Goal: Task Accomplishment & Management: Complete application form

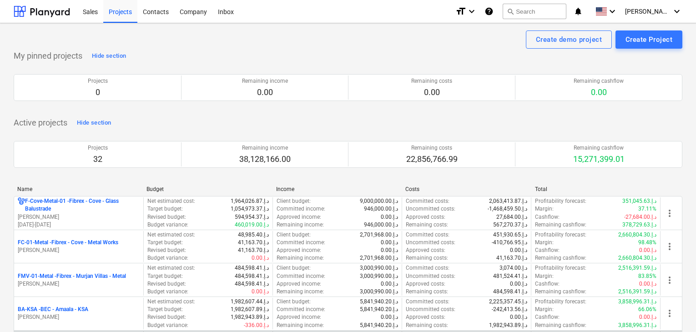
scroll to position [91, 0]
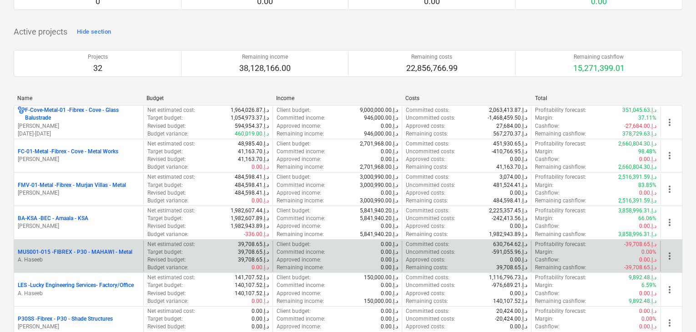
click at [76, 256] on p "A. Haseeb" at bounding box center [79, 260] width 122 height 8
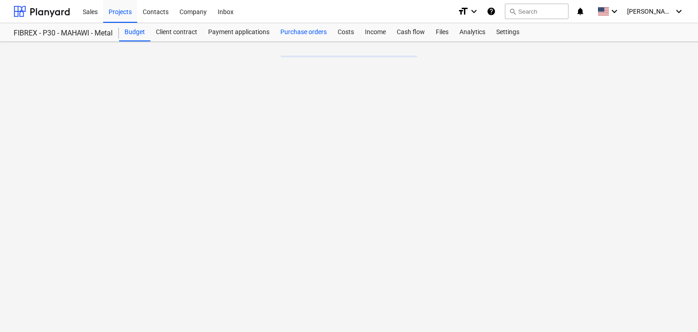
click at [300, 36] on div "Purchase orders" at bounding box center [303, 32] width 57 height 18
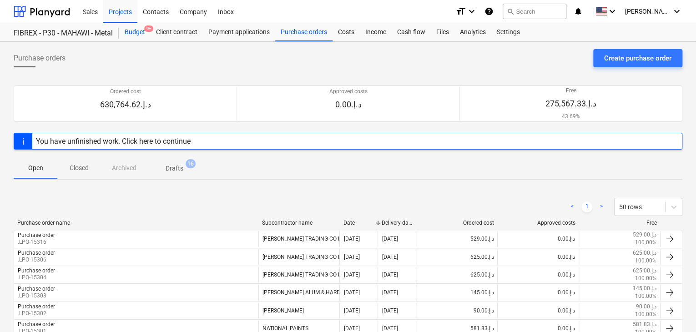
click at [128, 27] on div "Budget 9+" at bounding box center [134, 32] width 31 height 18
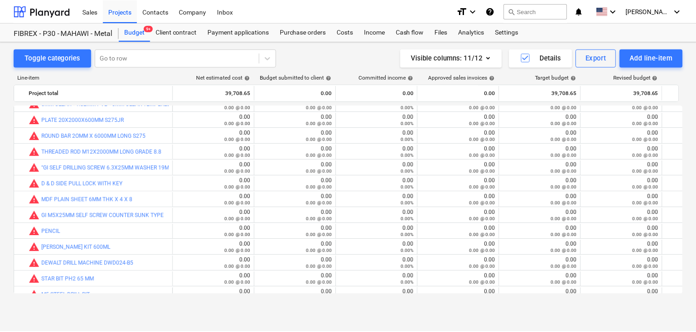
scroll to position [5348, 0]
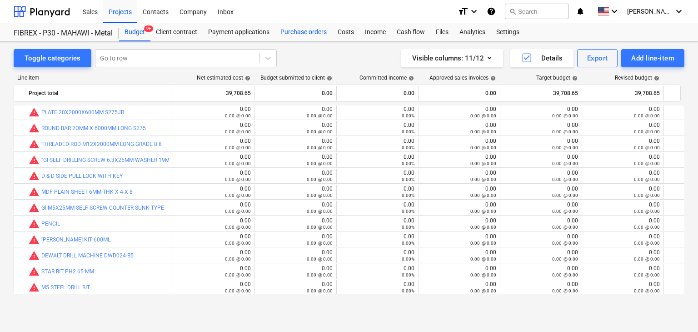
click at [293, 35] on div "Purchase orders" at bounding box center [303, 32] width 57 height 18
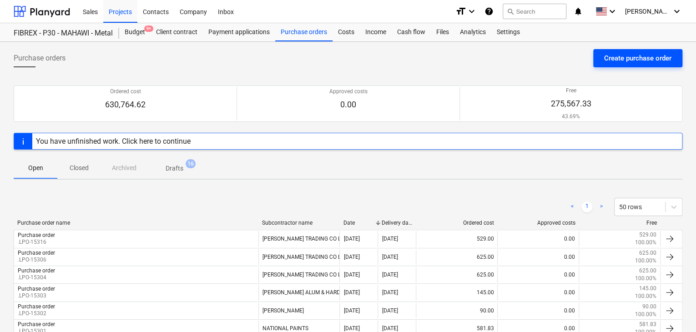
click at [600, 56] on button "Create purchase order" at bounding box center [637, 58] width 89 height 18
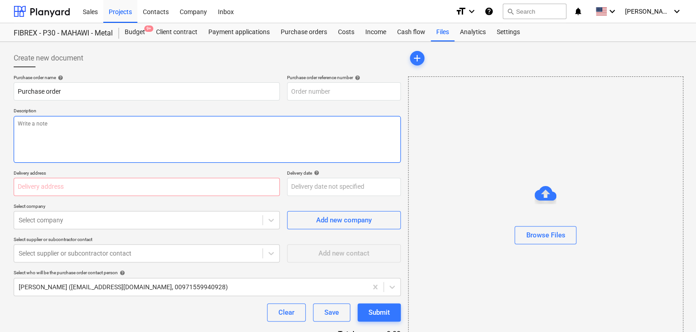
click at [331, 134] on textarea at bounding box center [207, 139] width 387 height 47
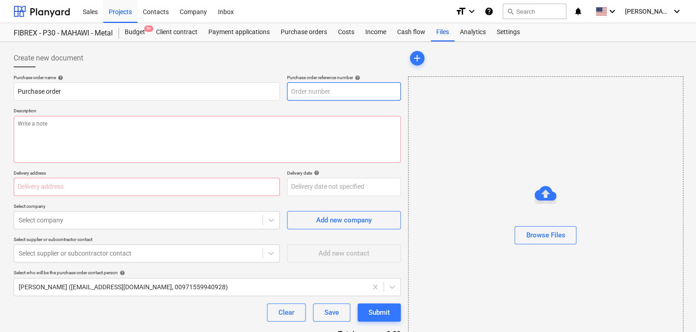
click at [341, 91] on input "text" at bounding box center [344, 91] width 114 height 18
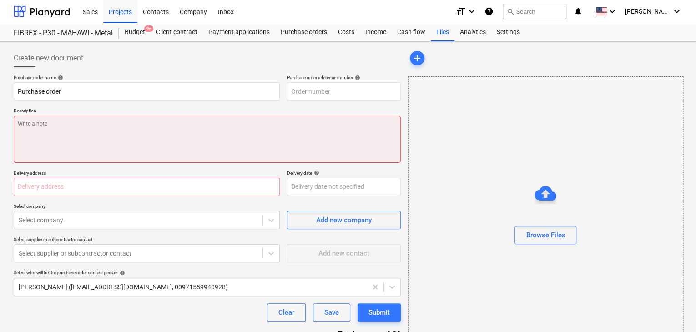
click at [280, 125] on textarea at bounding box center [207, 139] width 387 height 47
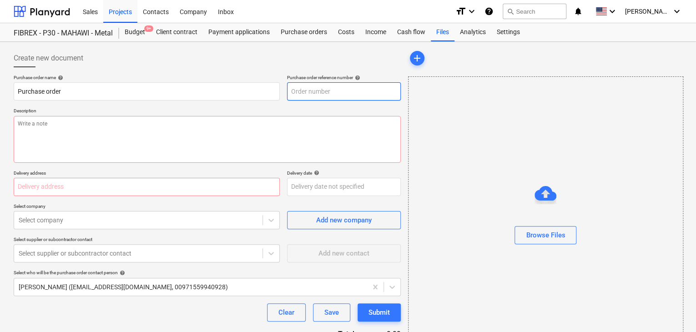
click at [331, 91] on input "text" at bounding box center [344, 91] width 114 height 18
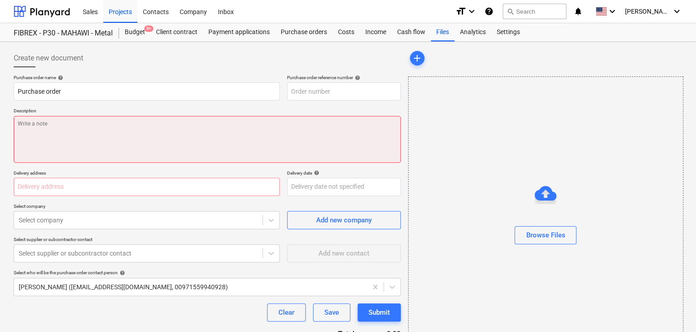
click at [236, 123] on textarea at bounding box center [207, 139] width 387 height 47
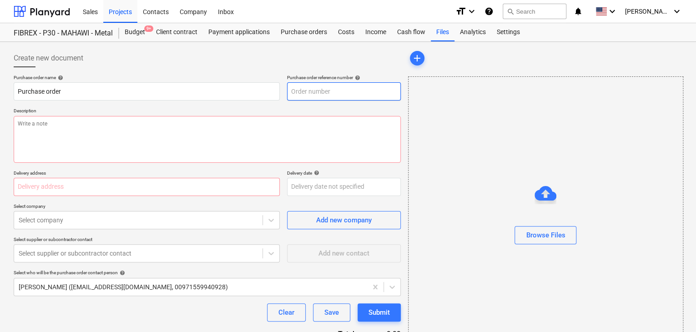
click at [303, 91] on input "text" at bounding box center [344, 91] width 114 height 18
type textarea "x"
type input "L"
type textarea "x"
type input "LP"
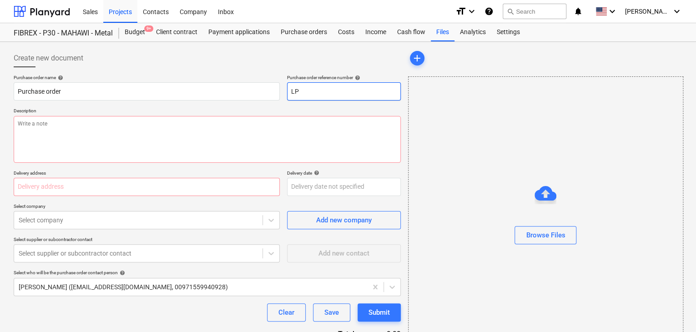
type textarea "x"
type input "LPO"
type textarea "x"
type input "LPO-"
type textarea "x"
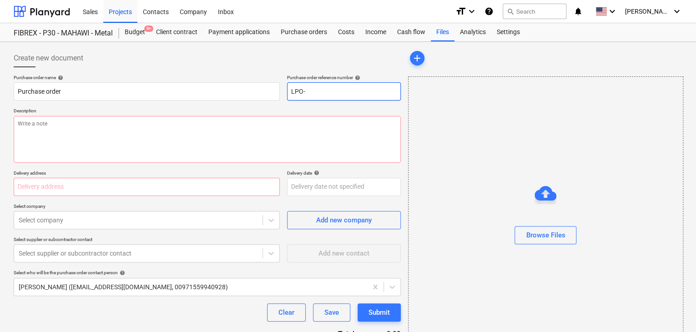
type input "LPO-1"
type textarea "x"
type input "LPO-15"
type textarea "x"
type input "LPO-153"
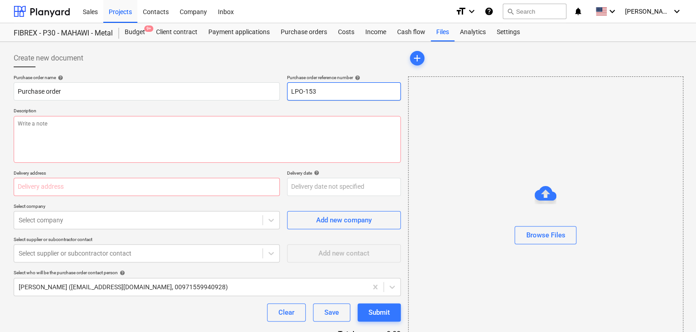
type textarea "x"
type input "LPO-1532"
type textarea "x"
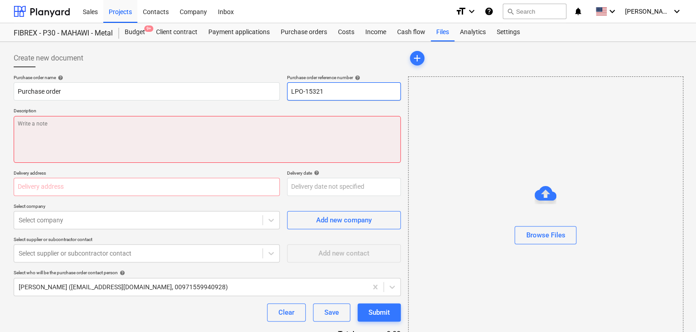
type input "LPO-15321"
click at [185, 160] on textarea at bounding box center [207, 139] width 387 height 47
type textarea "x"
type textarea "1"
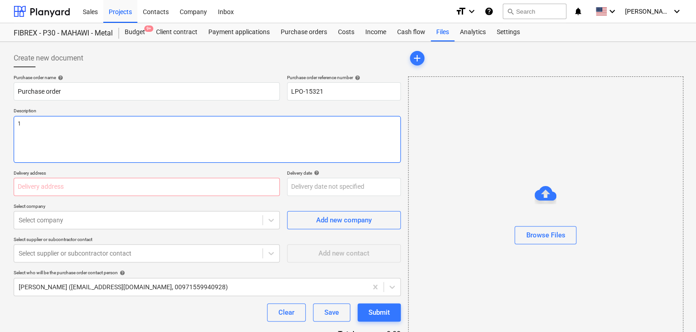
type textarea "x"
type textarea "17"
type textarea "x"
type textarea "17/"
type textarea "x"
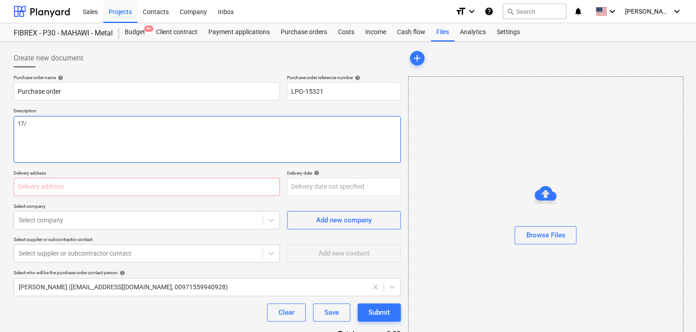
type textarea "17/A"
type textarea "x"
type textarea "17/AU"
type textarea "x"
type textarea "17/AUG"
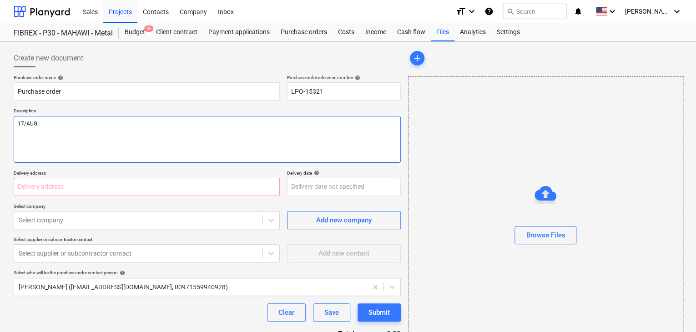
type textarea "x"
type textarea "17/AUG/"
type textarea "x"
type textarea "17/[DATE]"
type textarea "x"
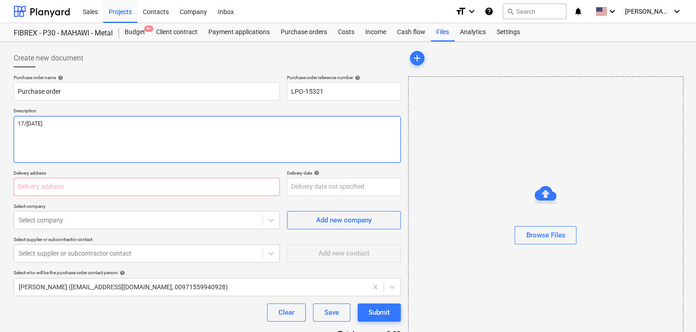
type textarea "[DATE]"
type textarea "x"
type textarea "[DATE]"
type textarea "x"
type textarea "[DATE]"
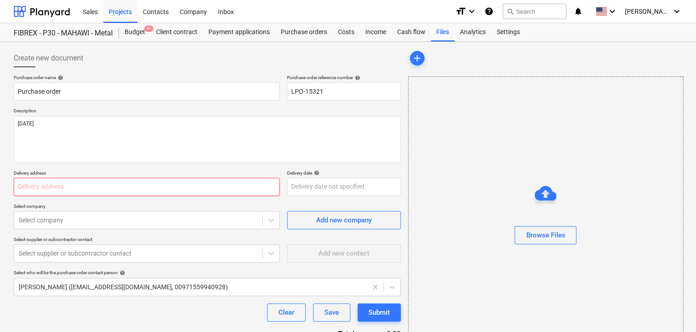
click at [96, 182] on input "text" at bounding box center [147, 187] width 266 height 18
type textarea "x"
type input "L"
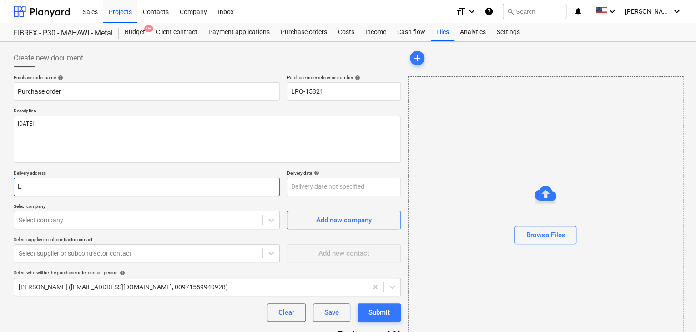
type textarea "x"
type input "LU"
type textarea "x"
type input "LUCK"
type textarea "x"
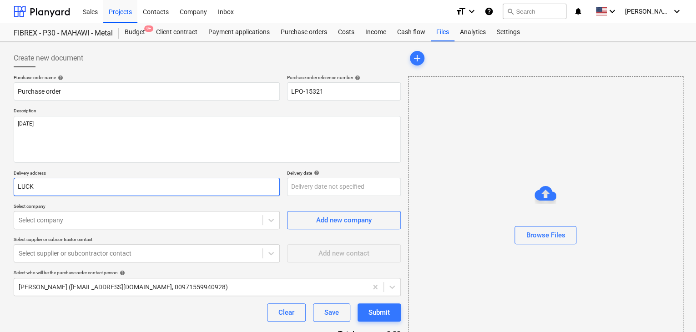
type input "LUCKY"
type textarea "x"
type input "LUCKY"
type textarea "x"
type input "LUCKY E"
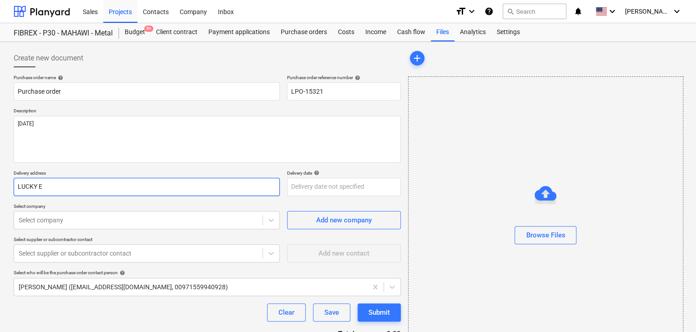
type textarea "x"
type input "LUCKY EN"
type textarea "x"
type input "LUCKY ENG"
type textarea "x"
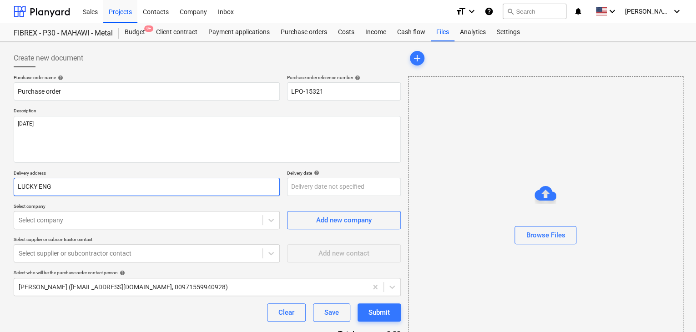
type input "LUCKY ENGI"
type textarea "x"
type input "LUCKY ENGIN"
type textarea "x"
type input "LUCKY ENGINE"
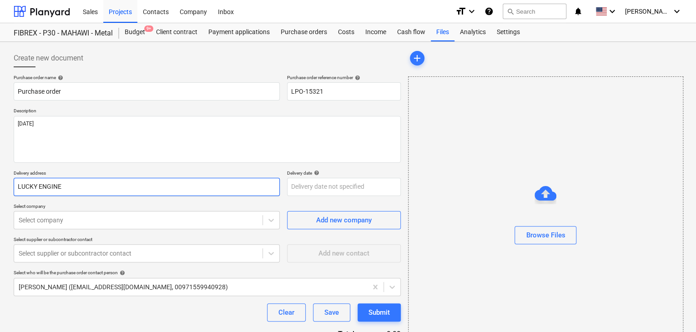
type textarea "x"
type input "LUCKY ENGINEER"
type textarea "x"
type input "LUCKY ENGINEERI"
type textarea "x"
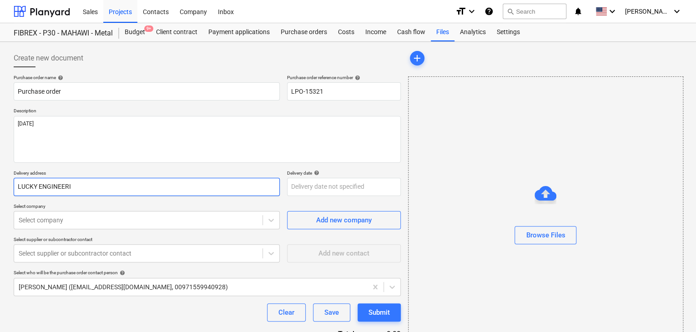
type input "LUCKY ENGINEERIN"
type textarea "x"
type input "LUCKY ENGINEERING"
type textarea "x"
type input "LUCKY ENGINEERING"
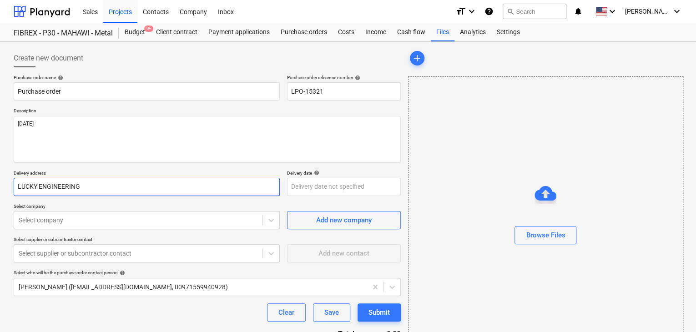
type textarea "x"
type input "LUCKY ENGINEERING S"
type textarea "x"
type input "LUCKY ENGINEERING SE"
type textarea "x"
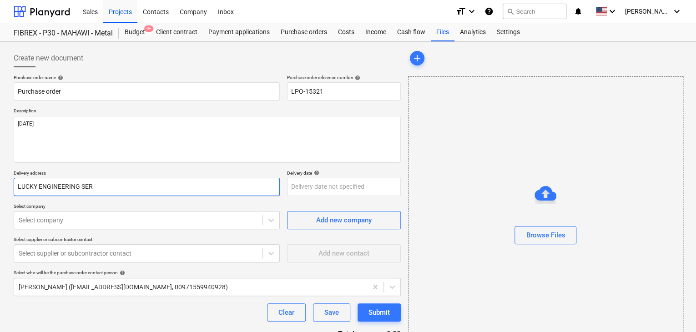
type input "LUCKY ENGINEERING SERV"
type textarea "x"
type input "LUCKY ENGINEERING SERVI"
type textarea "x"
type input "LUCKY ENGINEERING SERVIC"
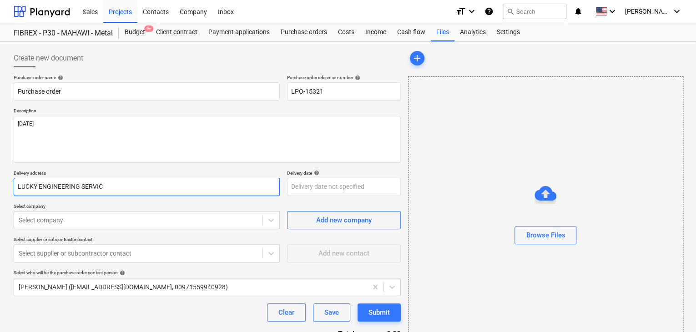
type textarea "x"
type input "LUCKY ENGINEERING SERVICE"
type textarea "x"
type input "LUCKY ENGINEERING SERVICES"
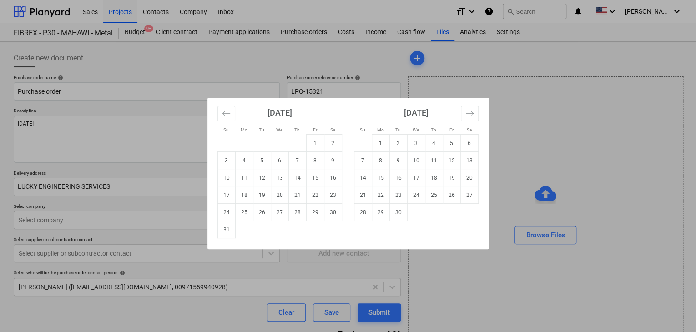
click at [305, 195] on body "Sales Projects Contacts Company Inbox format_size keyboard_arrow_down help sear…" at bounding box center [348, 166] width 696 height 332
click at [225, 231] on td "31" at bounding box center [226, 229] width 18 height 17
type textarea "x"
type input "[DATE]"
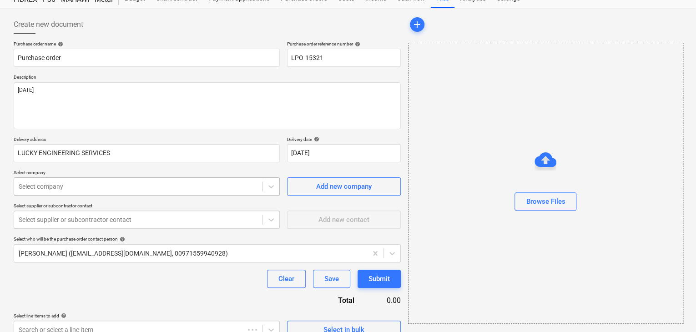
click at [70, 212] on body "Sales Projects Contacts Company Inbox format_size keyboard_arrow_down help sear…" at bounding box center [348, 132] width 696 height 332
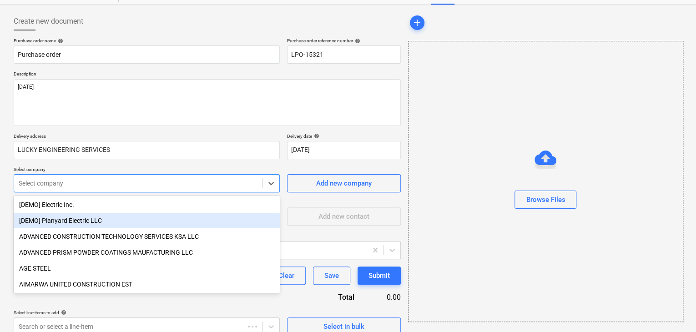
scroll to position [42, 0]
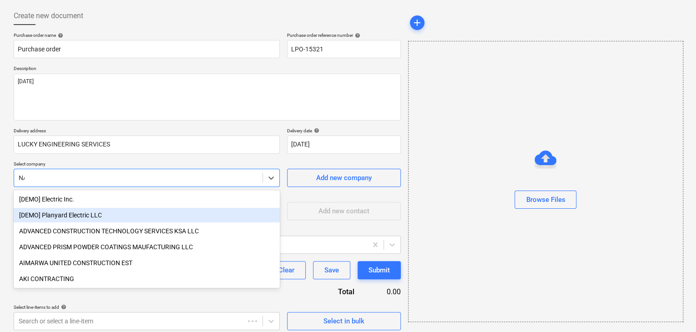
type input "NAT"
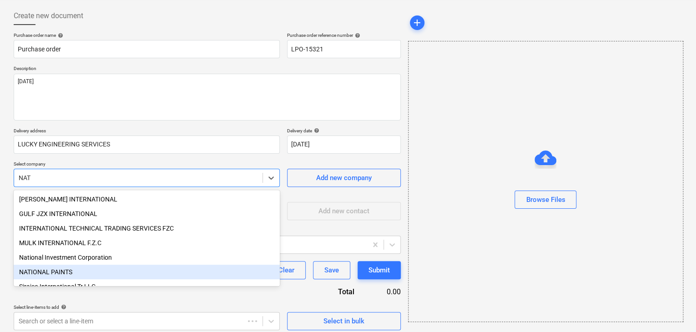
click at [67, 273] on div "NATIONAL PAINTS" at bounding box center [147, 272] width 266 height 15
type textarea "x"
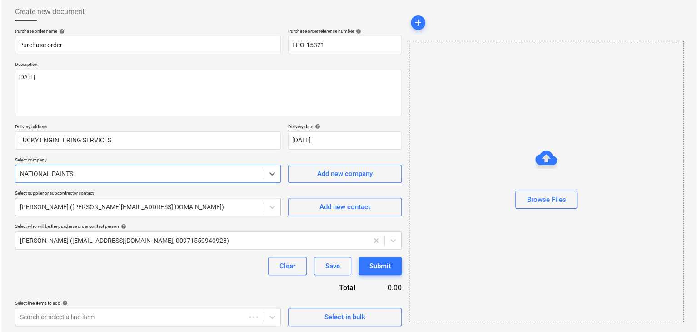
scroll to position [47, 0]
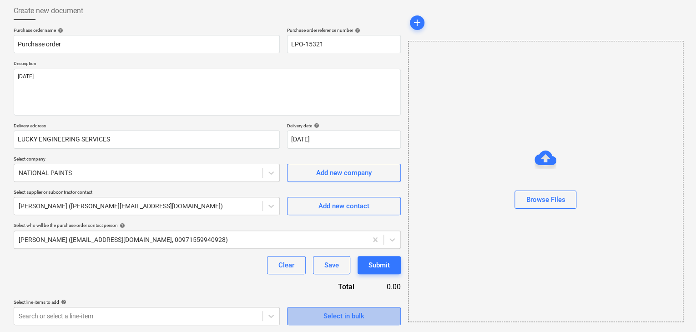
click at [318, 313] on span "Select in bulk" at bounding box center [343, 316] width 91 height 12
type textarea "x"
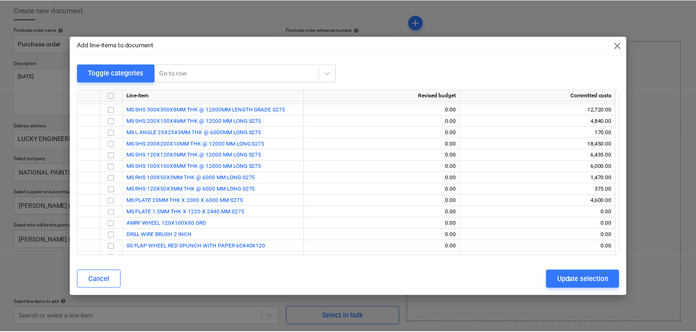
scroll to position [3801, 0]
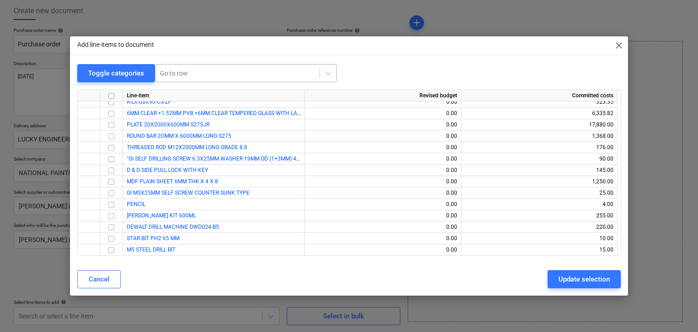
click at [173, 73] on div at bounding box center [237, 73] width 155 height 9
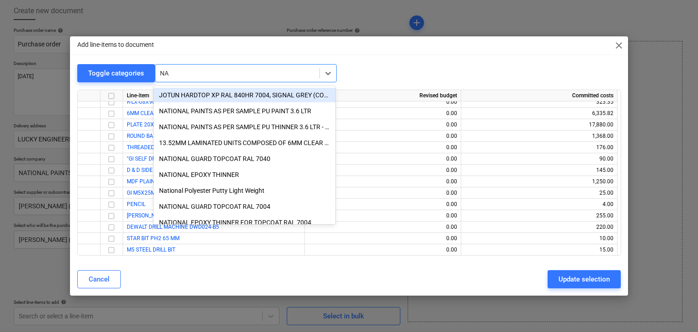
type input "NA"
click at [620, 44] on span "close" at bounding box center [619, 45] width 11 height 11
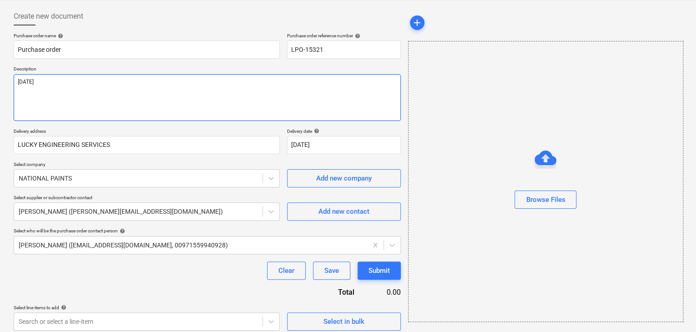
scroll to position [0, 0]
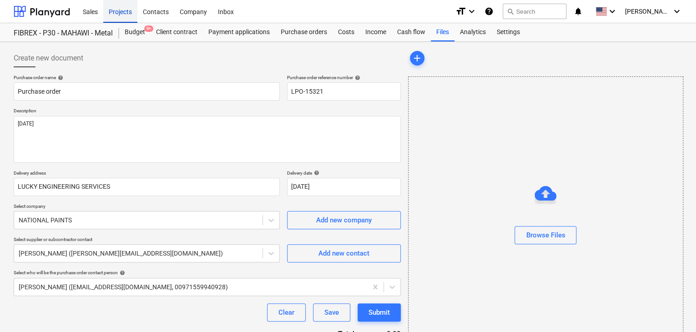
click at [126, 11] on div "Projects" at bounding box center [120, 11] width 34 height 23
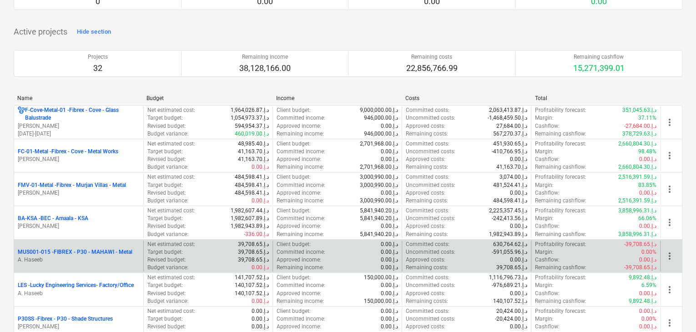
scroll to position [136, 0]
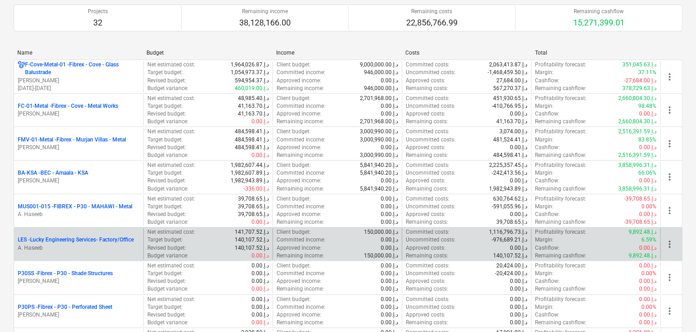
click at [63, 248] on p "A. Haseeb" at bounding box center [79, 248] width 122 height 8
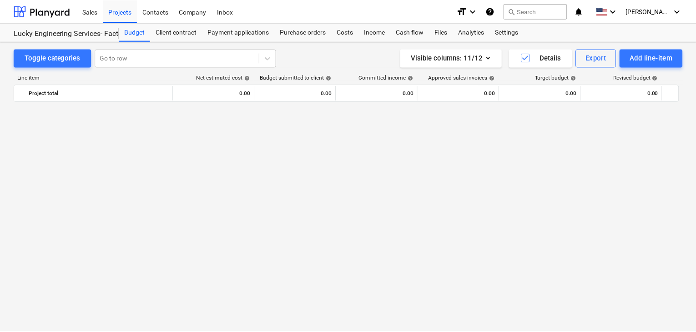
scroll to position [21004, 0]
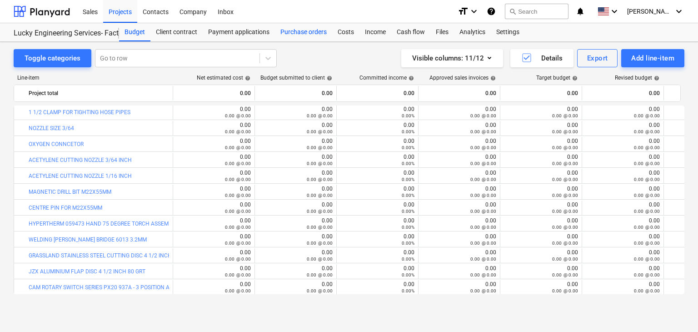
click at [299, 33] on div "Purchase orders" at bounding box center [303, 32] width 57 height 18
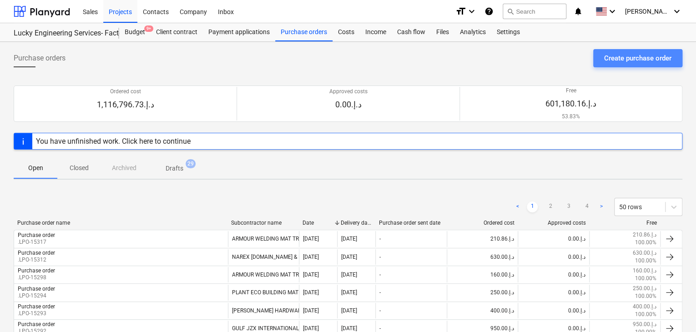
click at [631, 59] on div "Create purchase order" at bounding box center [637, 58] width 67 height 12
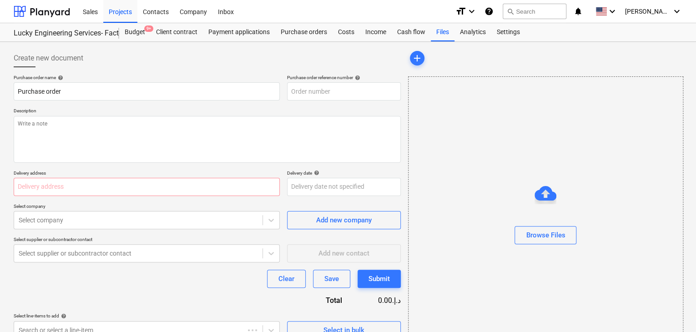
type textarea "x"
type input "LES-PO-483"
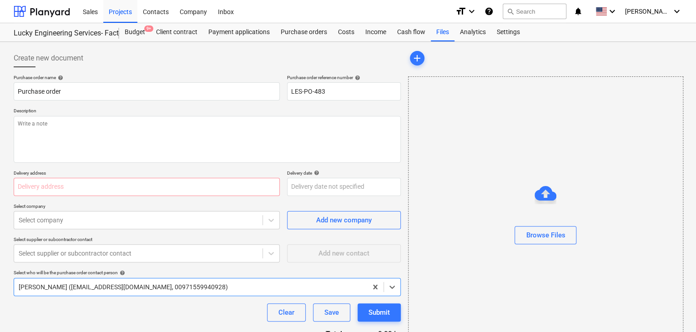
click at [305, 101] on div "Purchase order name help Purchase order Purchase order reference number help LE…" at bounding box center [207, 224] width 387 height 298
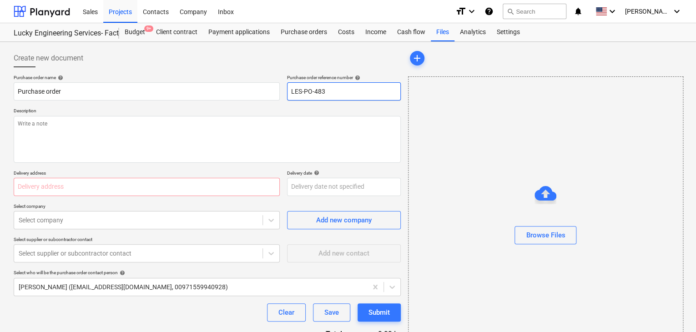
drag, startPoint x: 340, startPoint y: 92, endPoint x: 271, endPoint y: 79, distance: 69.8
click at [271, 79] on div "Purchase order name help Purchase order Purchase order reference number help LE…" at bounding box center [207, 88] width 387 height 26
type textarea "x"
type input "."
type textarea "x"
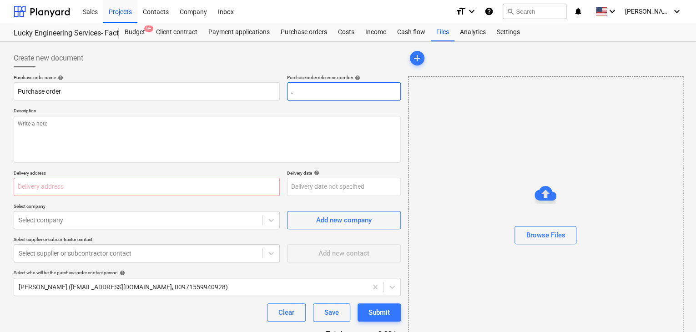
type input ".L"
type textarea "x"
type input ".LP"
type textarea "x"
type input ".LPO"
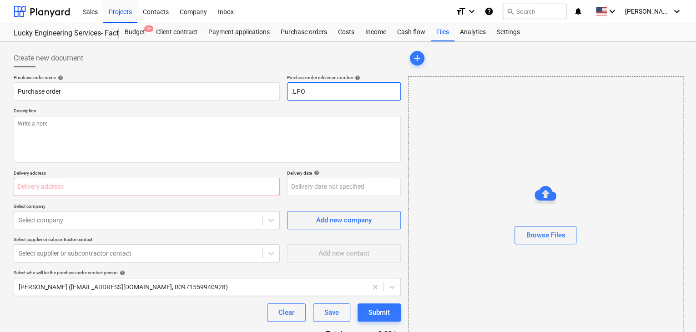
type textarea "x"
type input ".LPO-"
type textarea "x"
type input ".LPO-1"
type textarea "x"
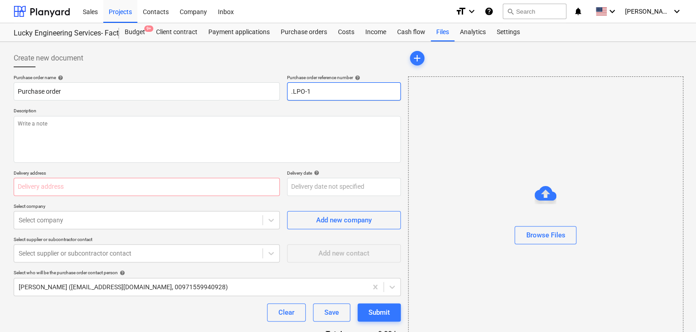
type input ".LPO-15"
type textarea "x"
type input ".LPO-153"
type textarea "x"
type input ".LPO-1532"
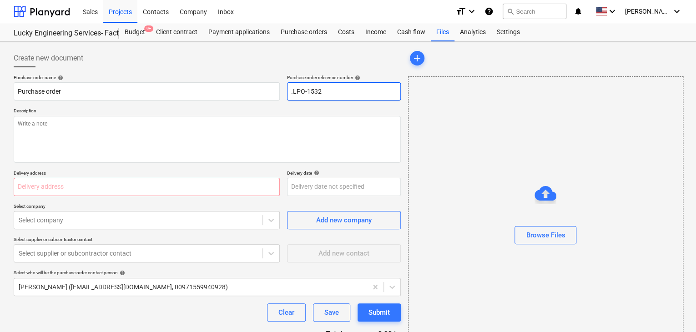
type textarea "x"
type input ".LPO-15321"
click at [220, 162] on div "Purchase order name help Purchase order Purchase order reference number help .L…" at bounding box center [207, 224] width 387 height 298
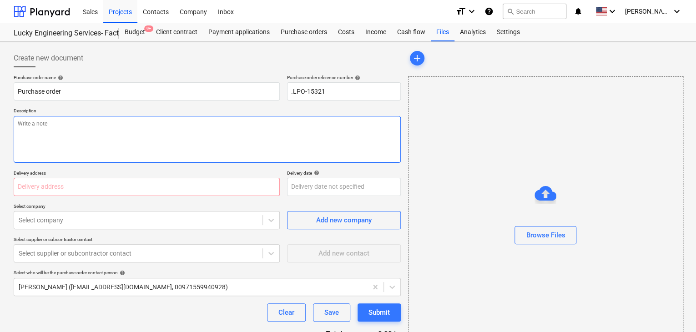
click at [207, 135] on textarea at bounding box center [207, 139] width 387 height 47
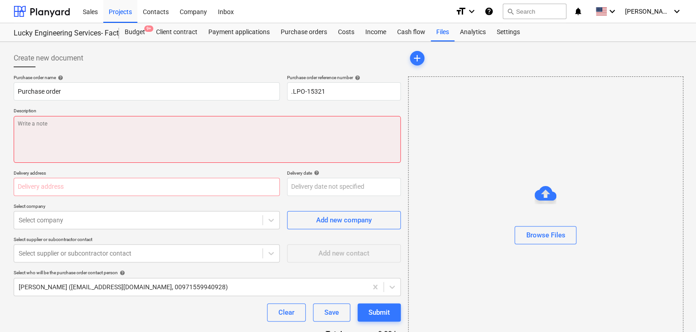
click at [180, 125] on textarea at bounding box center [207, 139] width 387 height 47
type textarea "x"
type textarea "1"
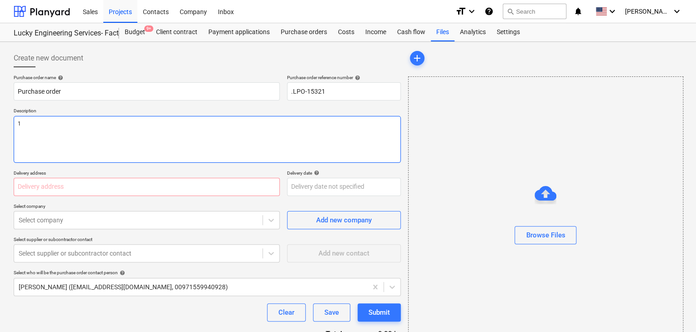
type textarea "x"
type textarea "17"
type textarea "x"
type textarea "17/"
type textarea "x"
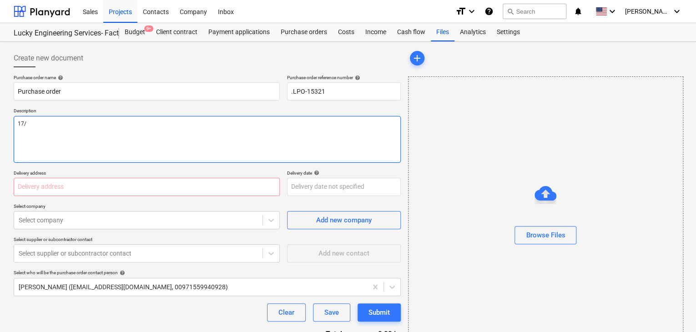
type textarea "17/A"
type textarea "x"
type textarea "17/AU"
type textarea "x"
type textarea "17/AUG"
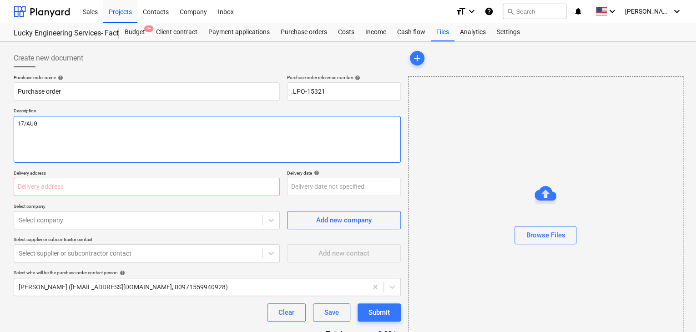
type textarea "x"
type textarea "17/AUG/"
type textarea "x"
type textarea "17/[DATE]"
type textarea "x"
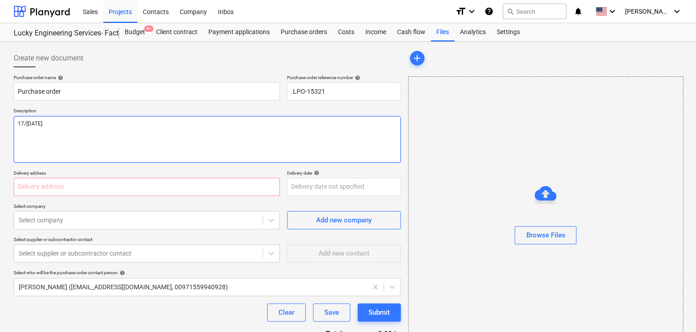
type textarea "[DATE]"
type textarea "x"
type textarea "[DATE]"
type textarea "x"
type textarea "[DATE]"
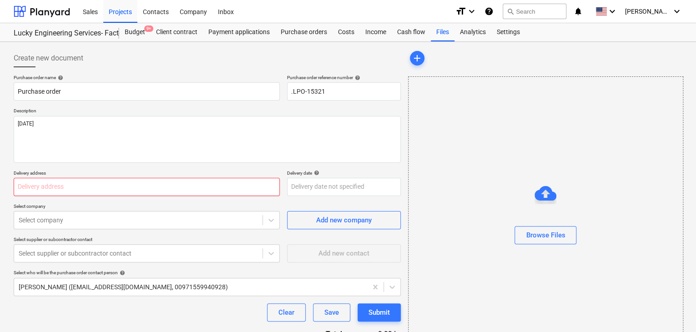
click at [22, 182] on input "text" at bounding box center [147, 187] width 266 height 18
type textarea "x"
type input "L"
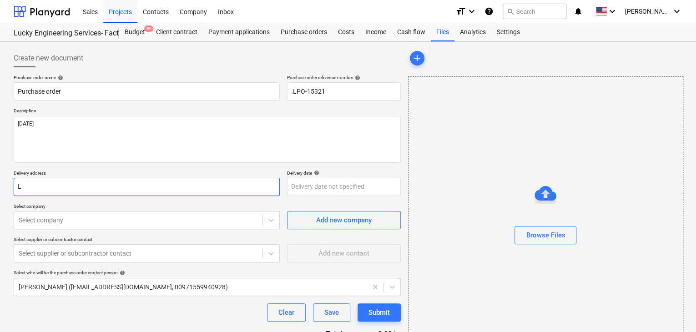
type textarea "x"
type input "LU"
type textarea "x"
type input "LUC"
type textarea "x"
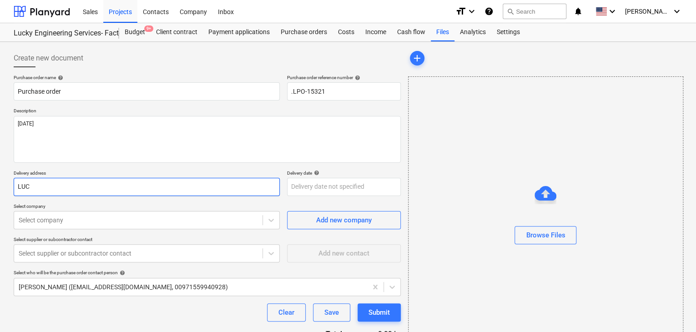
type input "LUCK"
type textarea "x"
type input "LUCKY"
type textarea "x"
type input "LUCKY"
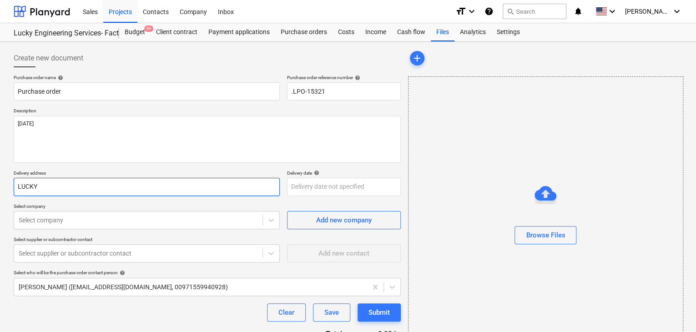
type textarea "x"
type input "LUCKY E"
type textarea "x"
type input "LUCKY EN"
type textarea "x"
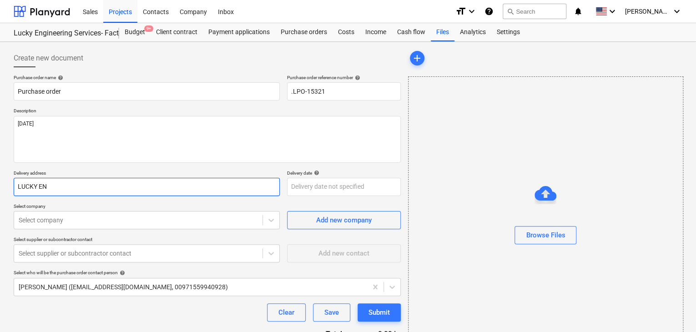
type input "LUCKY ENG"
type textarea "x"
type input "LUCKY ENGI"
type textarea "x"
type input "LUCKY ENGIN"
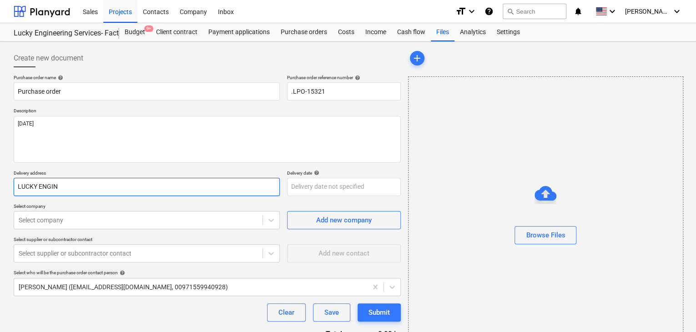
type textarea "x"
type input "LUCKY ENGINE"
type textarea "x"
type input "LUCKY ENGINEE"
type textarea "x"
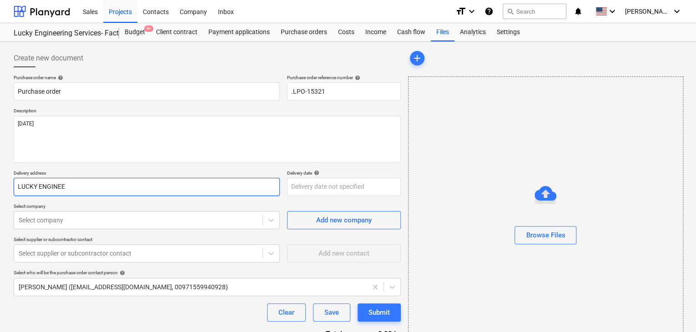
type input "LUCKY ENGINEER"
type textarea "x"
type input "LUCKY ENGINEERI"
type textarea "x"
type input "LUCKY ENGINEERIN"
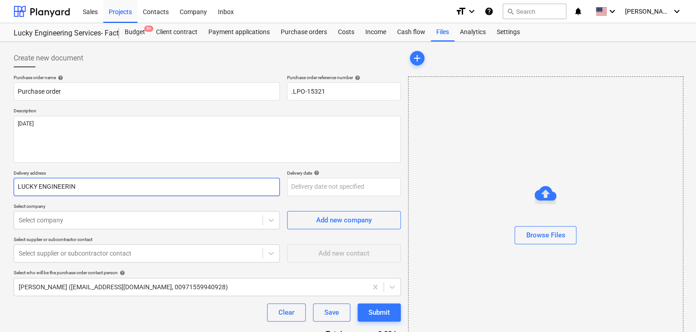
type textarea "x"
type input "LUCKY ENGINEERING"
type textarea "x"
type input "LUCKY ENGINEERING"
type textarea "x"
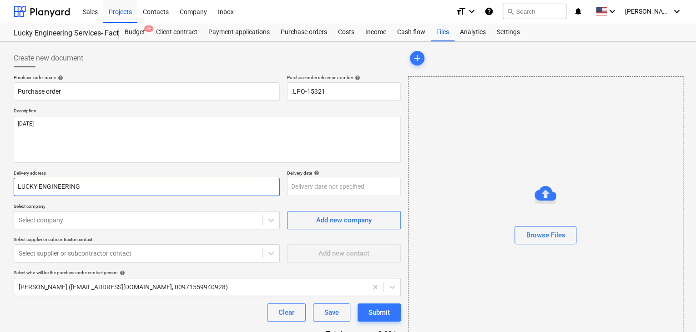
type input "LUCKY ENGINEERING S"
type textarea "x"
type input "LUCKY ENGINEERING SE"
type textarea "x"
type input "LUCKY ENGINEERING SER"
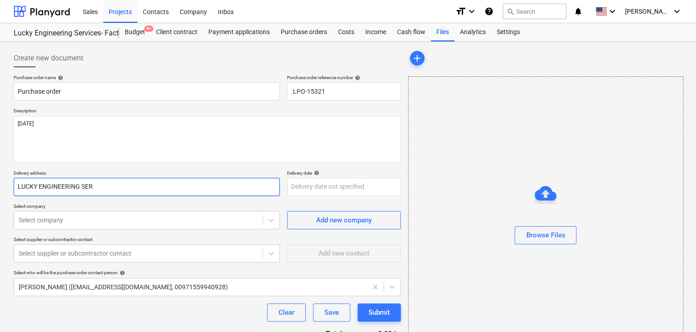
type textarea "x"
type input "LUCKY ENGINEERING SERV"
type textarea "x"
type input "LUCKY ENGINEERING SERVI"
type textarea "x"
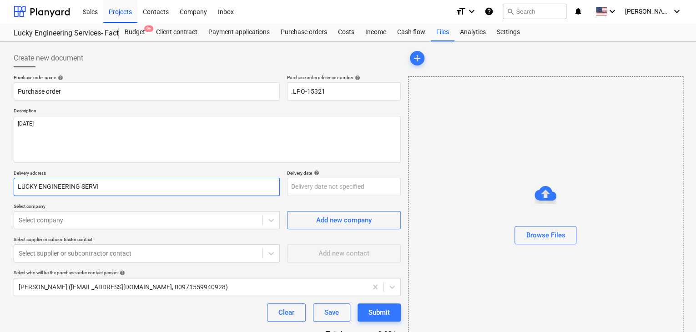
type input "LUCKY ENGINEERING SERVIC"
type textarea "x"
type input "LUCKY ENGINEERING SERVICE"
type textarea "x"
type input "LUCKY ENGINEERING SERVICES"
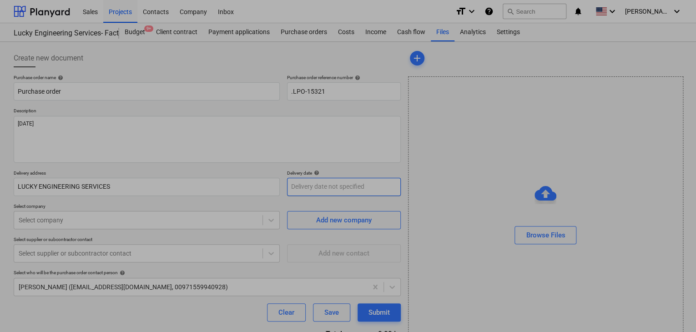
click at [317, 186] on body "Sales Projects Contacts Company Inbox format_size keyboard_arrow_down help sear…" at bounding box center [348, 166] width 696 height 332
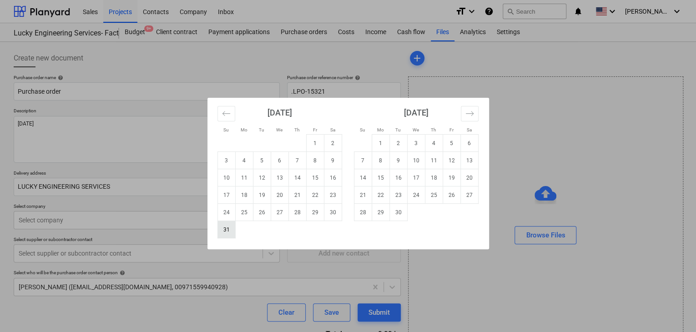
click at [224, 231] on td "31" at bounding box center [226, 229] width 18 height 17
type textarea "x"
type input "[DATE]"
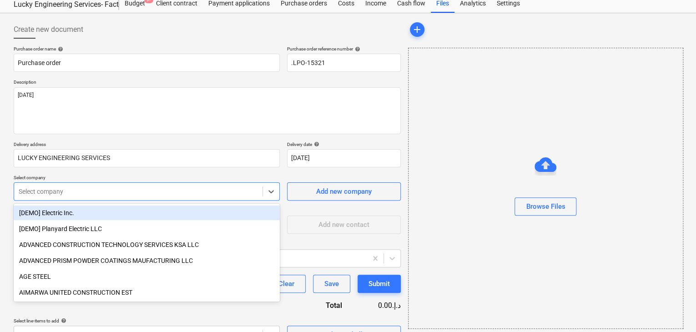
scroll to position [42, 0]
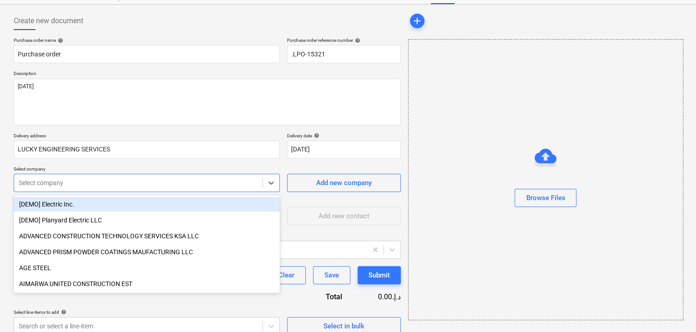
click at [108, 221] on body "Sales Projects Contacts Company Inbox format_size keyboard_arrow_down help sear…" at bounding box center [348, 129] width 696 height 332
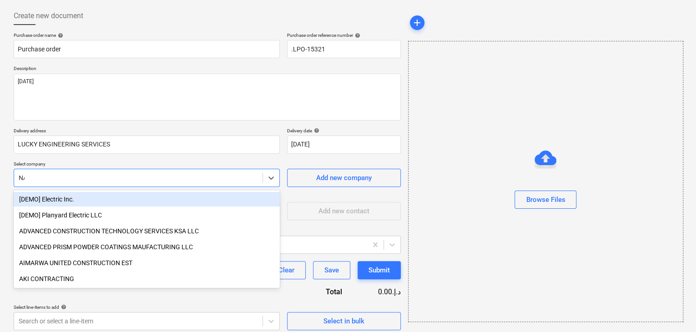
type input "NAT"
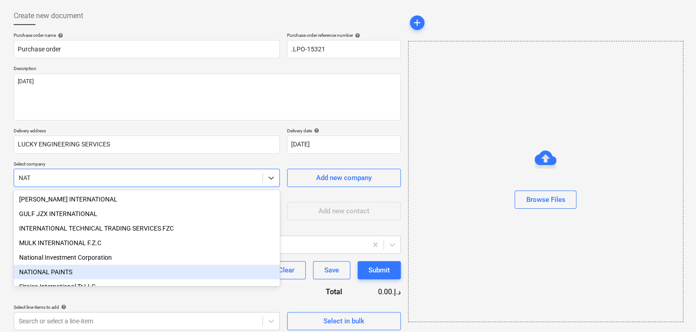
click at [68, 271] on div "NATIONAL PAINTS" at bounding box center [147, 272] width 266 height 15
type textarea "x"
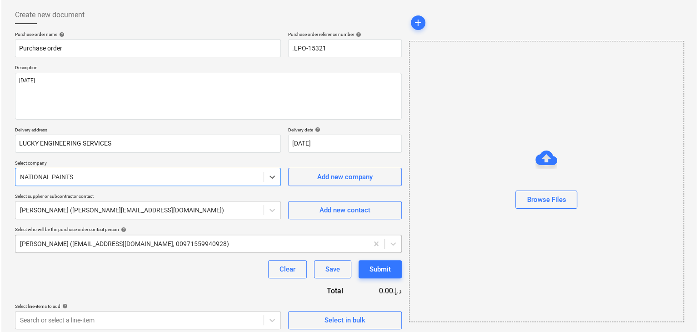
scroll to position [47, 0]
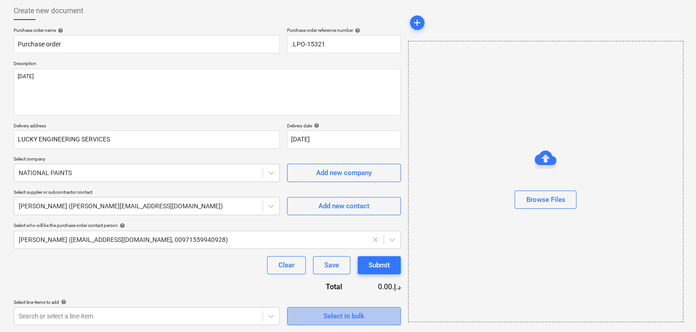
click at [345, 322] on button "Select in bulk" at bounding box center [344, 316] width 114 height 18
type textarea "x"
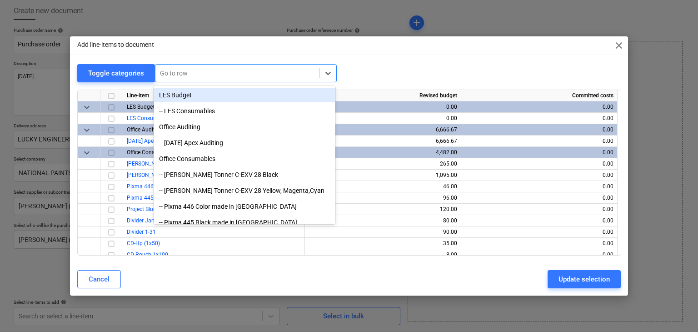
click at [181, 77] on div at bounding box center [237, 73] width 155 height 9
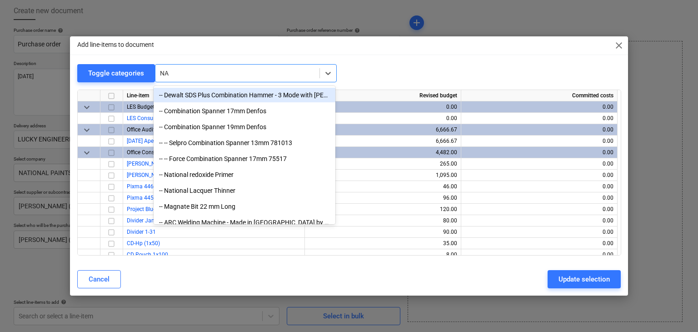
type input "NAT"
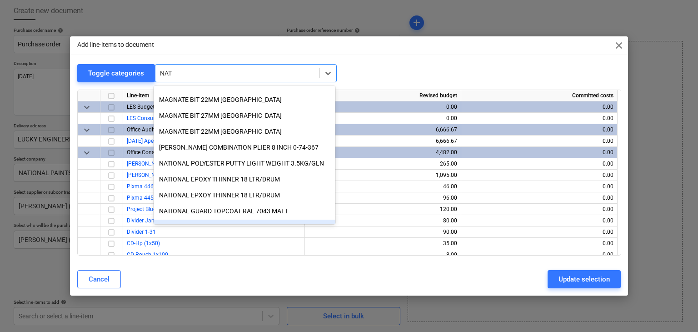
scroll to position [329, 0]
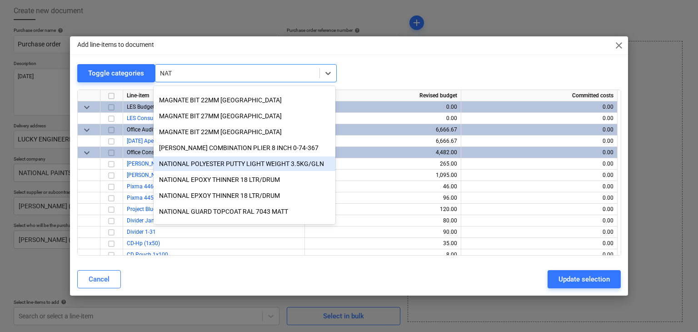
click at [237, 162] on div "NATIONAL POLYESTER PUTTY LIGHT WEIGHT 3.5KG/GLN" at bounding box center [245, 163] width 182 height 15
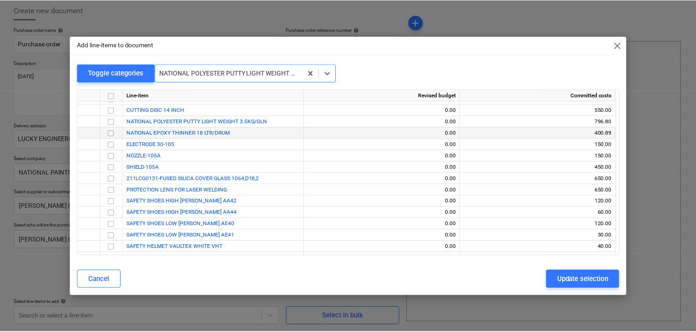
scroll to position [13819, 0]
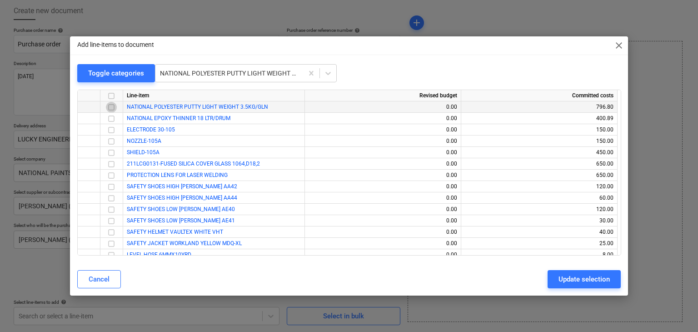
click at [110, 105] on input "checkbox" at bounding box center [111, 107] width 11 height 11
click at [602, 275] on div "Update selection" at bounding box center [584, 279] width 51 height 12
type textarea "x"
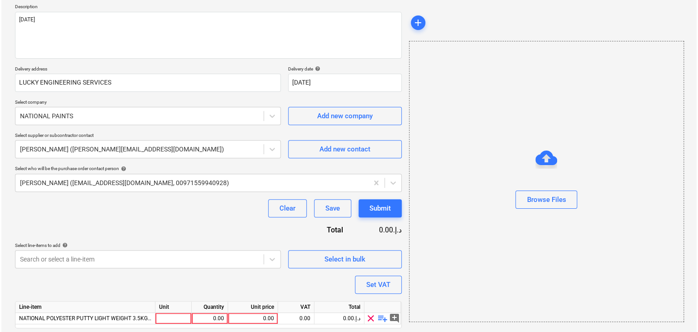
scroll to position [133, 0]
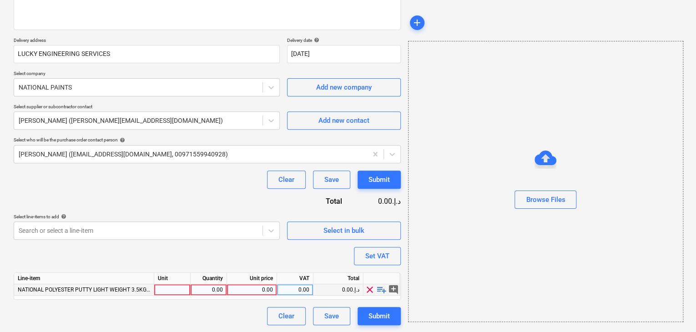
click at [164, 290] on div at bounding box center [172, 289] width 36 height 11
type input "GLN"
click at [220, 290] on div "0.00" at bounding box center [208, 289] width 29 height 11
click at [261, 291] on div "0.00" at bounding box center [251, 289] width 42 height 11
click at [471, 231] on div "Browse Files" at bounding box center [545, 181] width 275 height 281
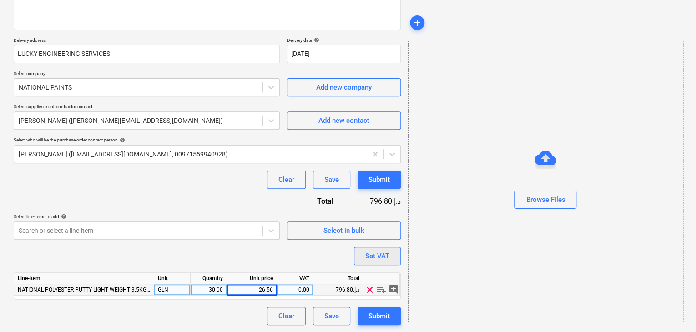
click at [381, 253] on div "Set VAT" at bounding box center [377, 256] width 24 height 12
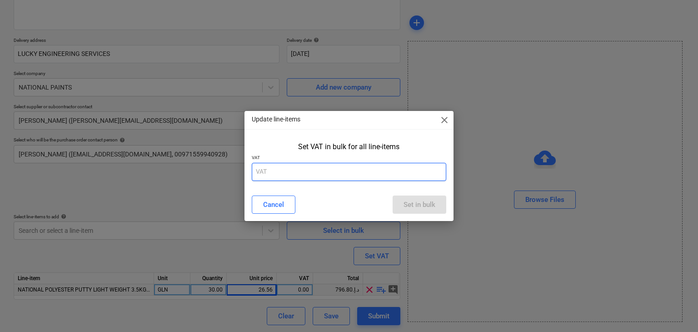
click at [324, 178] on input "text" at bounding box center [349, 172] width 195 height 18
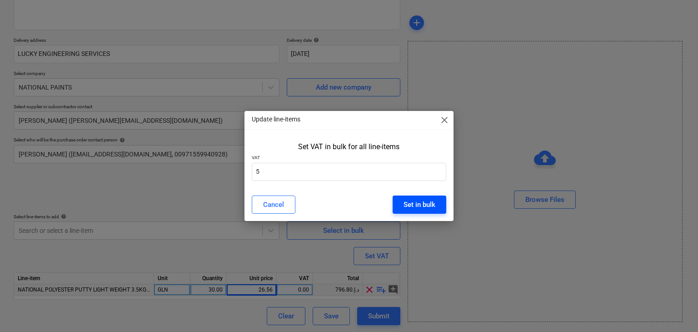
click at [414, 203] on div "Set in bulk" at bounding box center [420, 205] width 32 height 12
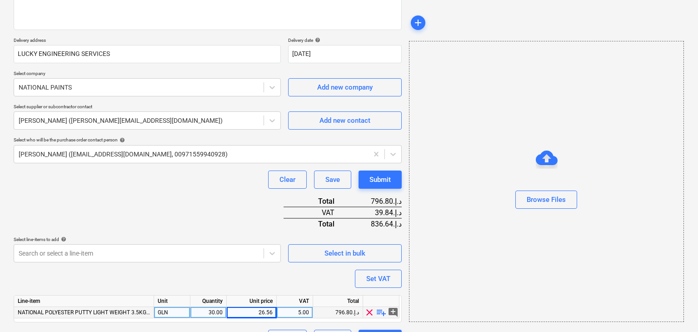
scroll to position [155, 0]
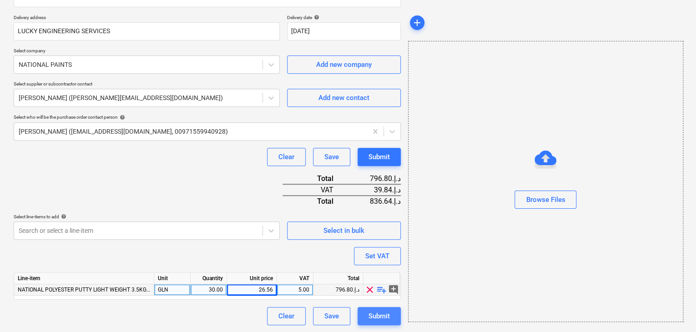
click at [381, 314] on div "Submit" at bounding box center [378, 316] width 21 height 12
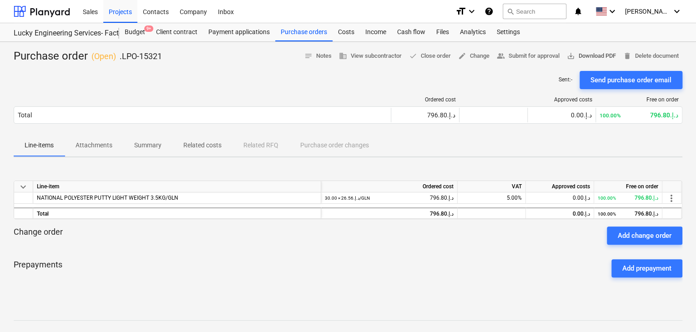
click at [595, 55] on span "save_alt Download PDF" at bounding box center [590, 56] width 49 height 10
click at [107, 16] on div "Projects" at bounding box center [120, 11] width 34 height 23
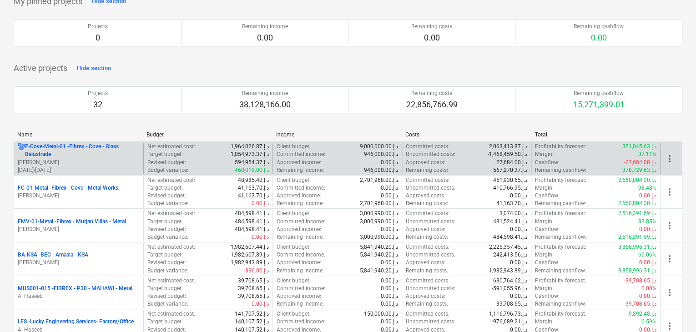
scroll to position [91, 0]
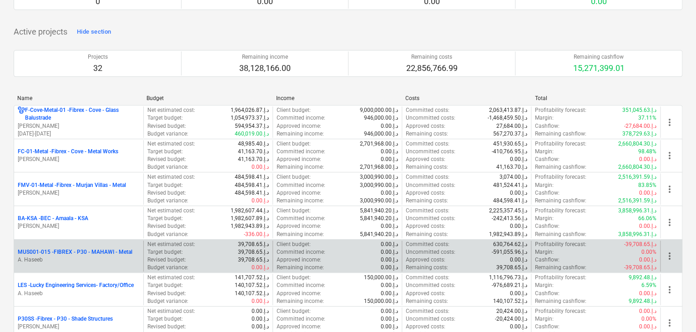
click at [84, 258] on p "A. Haseeb" at bounding box center [79, 260] width 122 height 8
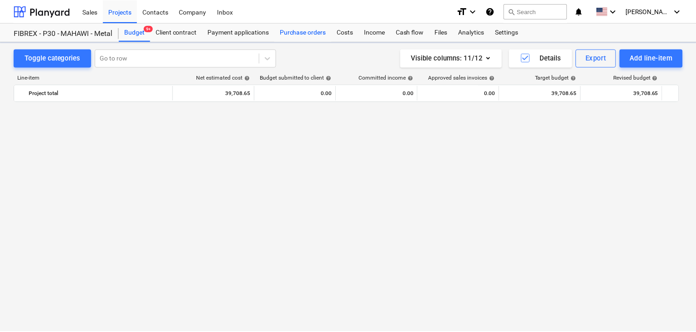
scroll to position [5348, 0]
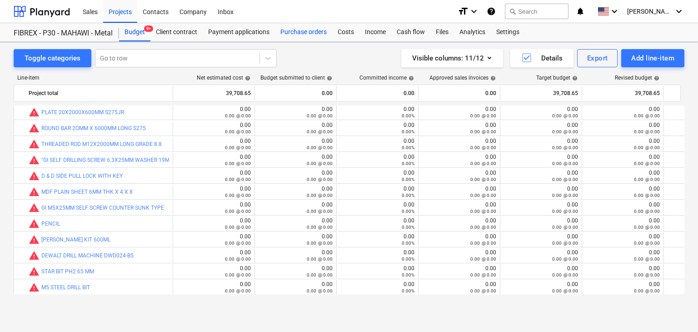
click at [306, 31] on div "Purchase orders" at bounding box center [303, 32] width 57 height 18
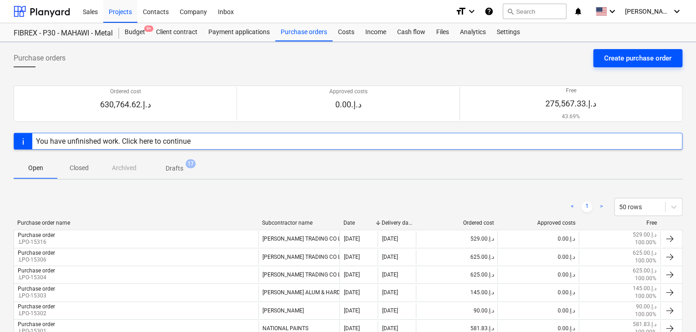
click at [615, 57] on div "Create purchase order" at bounding box center [637, 58] width 67 height 12
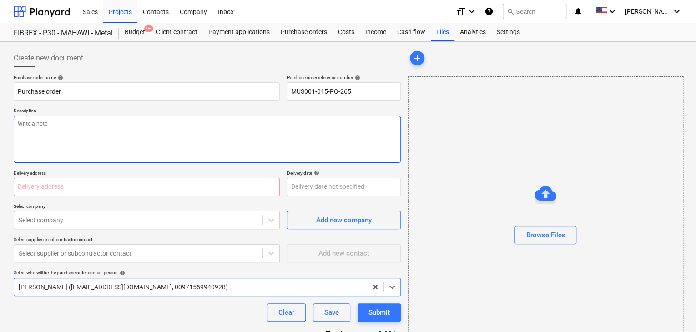
click at [269, 119] on textarea at bounding box center [207, 139] width 387 height 47
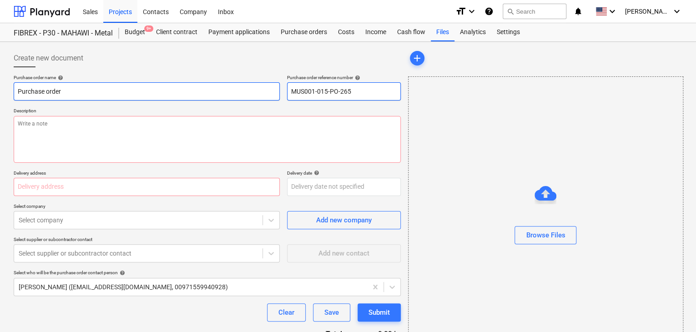
drag, startPoint x: 360, startPoint y: 90, endPoint x: 274, endPoint y: 91, distance: 85.9
click at [274, 91] on div "Purchase order name help Purchase order Purchase order reference number help MU…" at bounding box center [207, 88] width 387 height 26
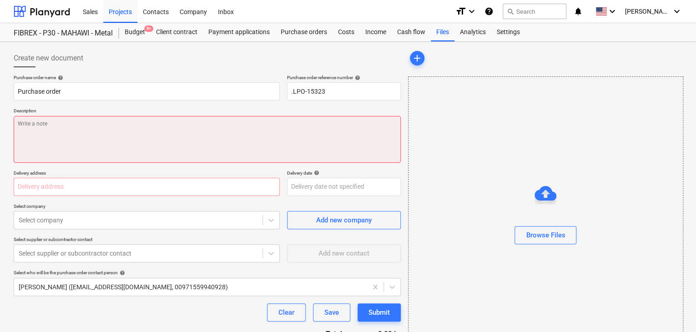
click at [151, 128] on textarea at bounding box center [207, 139] width 387 height 47
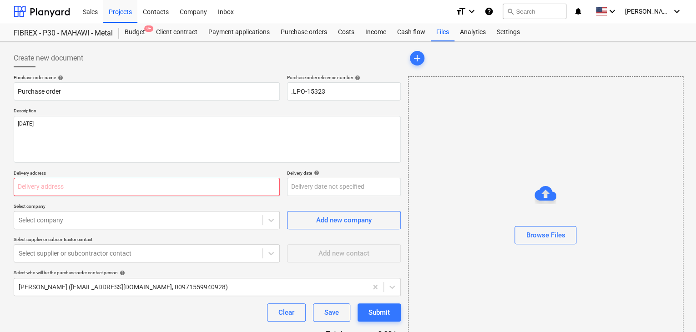
click at [34, 186] on input "text" at bounding box center [147, 187] width 266 height 18
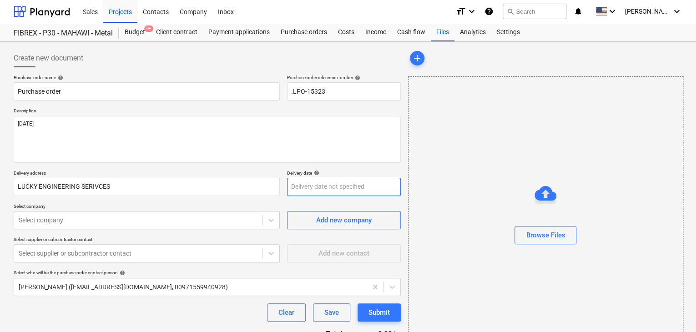
click at [312, 178] on body "Sales Projects Contacts Company Inbox format_size keyboard_arrow_down help sear…" at bounding box center [348, 166] width 696 height 332
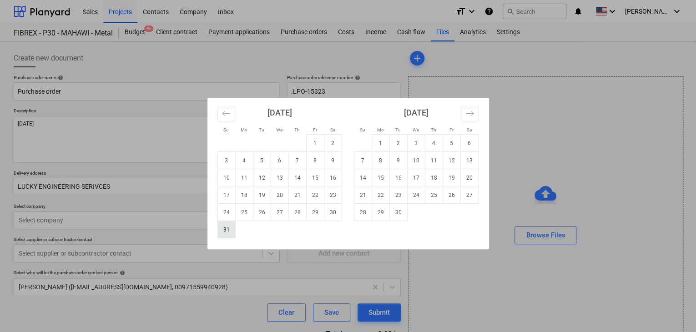
click at [221, 226] on td "31" at bounding box center [226, 229] width 18 height 17
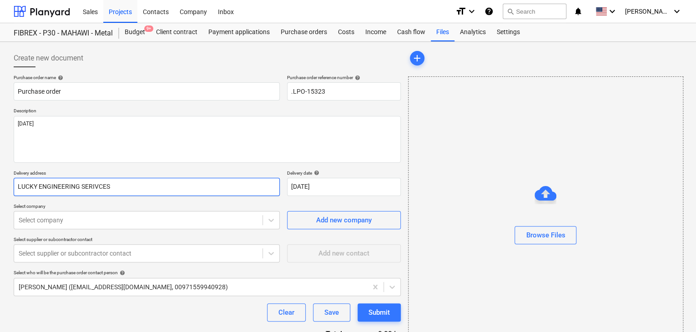
click at [116, 182] on input "LUCKY ENGINEERING SERIVCES" at bounding box center [147, 187] width 266 height 18
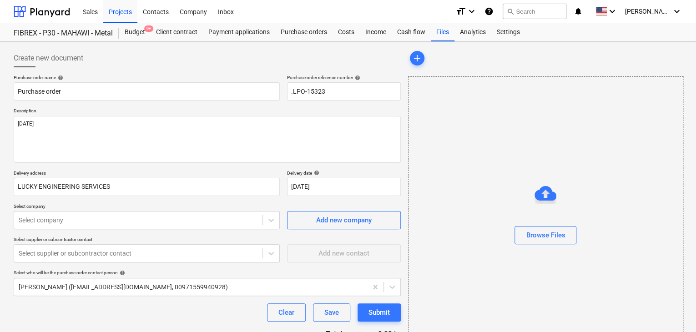
click at [137, 207] on p "Select company" at bounding box center [147, 207] width 266 height 8
click at [122, 225] on body "Sales Projects Contacts Company Inbox format_size keyboard_arrow_down help sear…" at bounding box center [348, 166] width 696 height 332
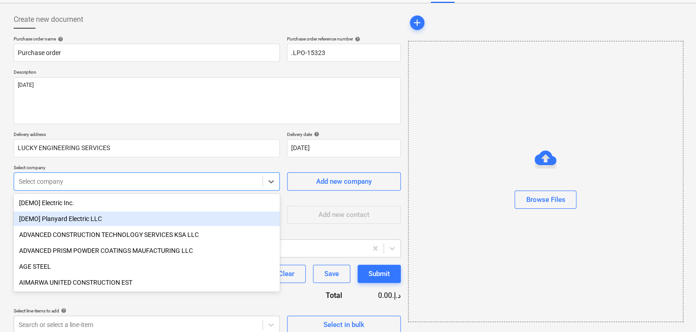
scroll to position [42, 0]
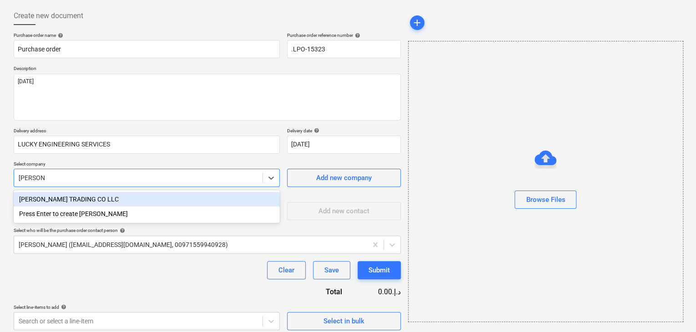
click at [109, 199] on div "[PERSON_NAME] TRADING CO LLC" at bounding box center [147, 199] width 266 height 15
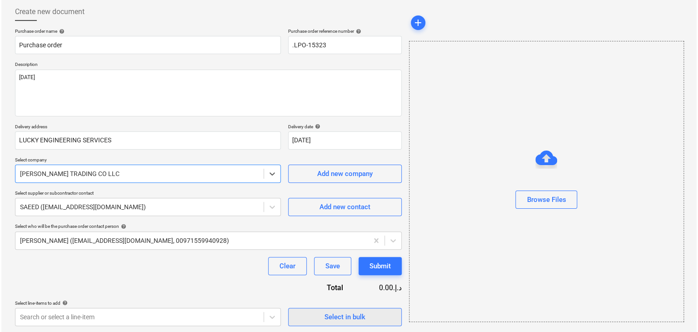
scroll to position [47, 0]
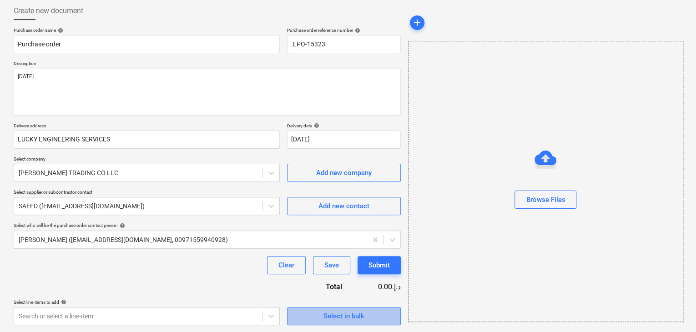
click at [355, 313] on div "Select in bulk" at bounding box center [343, 316] width 41 height 12
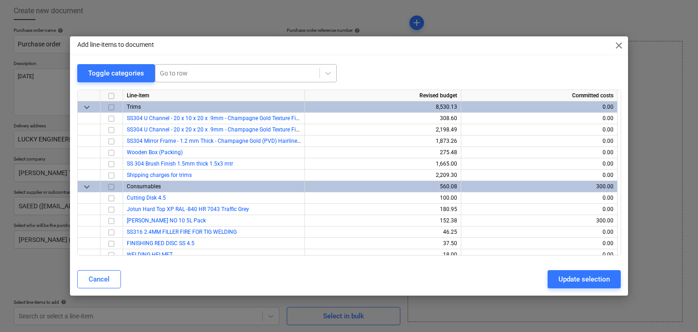
click at [204, 73] on div at bounding box center [237, 73] width 155 height 9
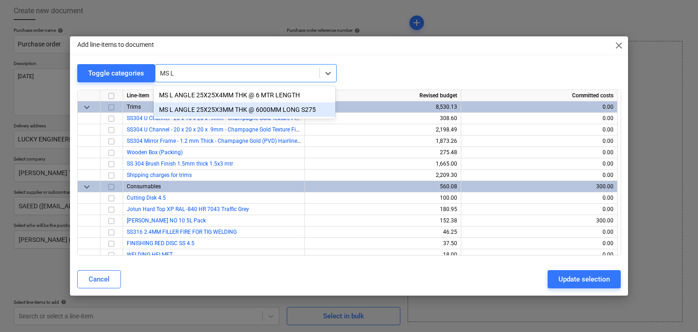
click at [231, 111] on div "MS L ANGLE 25X25X3MM THK @ 6000MM LONG S275" at bounding box center [245, 109] width 182 height 15
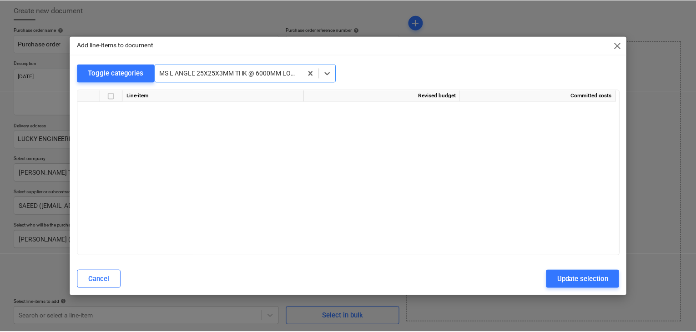
scroll to position [3398, 0]
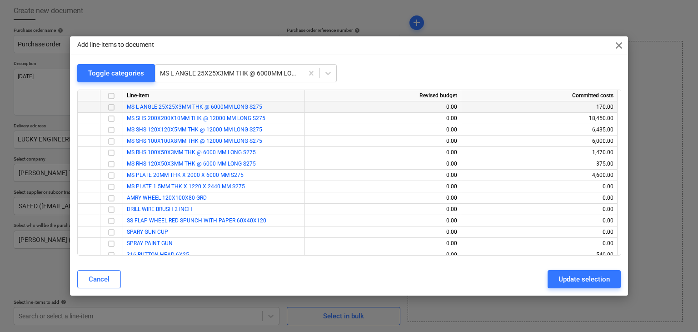
click at [121, 105] on div at bounding box center [111, 106] width 23 height 11
click at [113, 108] on input "checkbox" at bounding box center [111, 107] width 11 height 11
click at [573, 277] on div "Update selection" at bounding box center [584, 279] width 51 height 12
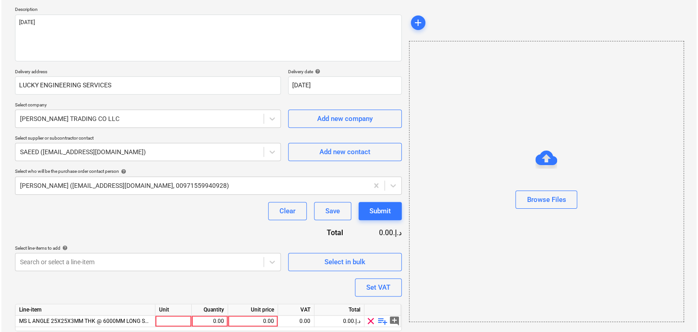
scroll to position [133, 0]
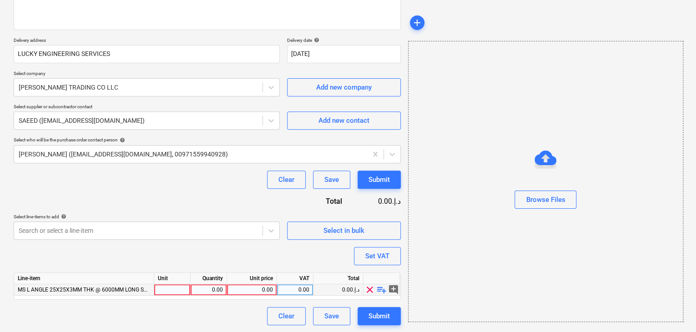
click at [167, 291] on div at bounding box center [172, 289] width 36 height 11
click at [206, 288] on div "0.00" at bounding box center [208, 289] width 29 height 11
click at [262, 291] on div "0.00" at bounding box center [251, 289] width 42 height 11
click at [422, 239] on div "Browse Files" at bounding box center [545, 181] width 275 height 281
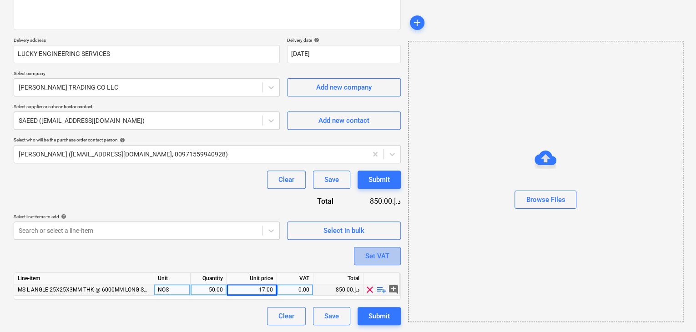
click at [388, 255] on div "Set VAT" at bounding box center [377, 256] width 24 height 12
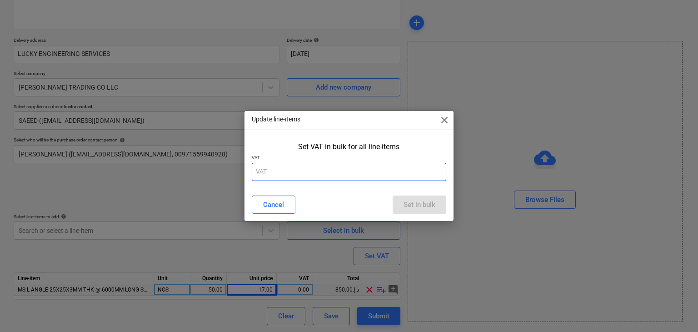
click at [311, 171] on input "text" at bounding box center [349, 172] width 195 height 18
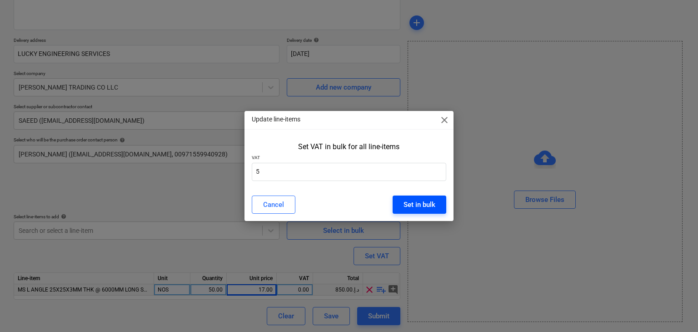
click at [414, 197] on button "Set in bulk" at bounding box center [420, 204] width 54 height 18
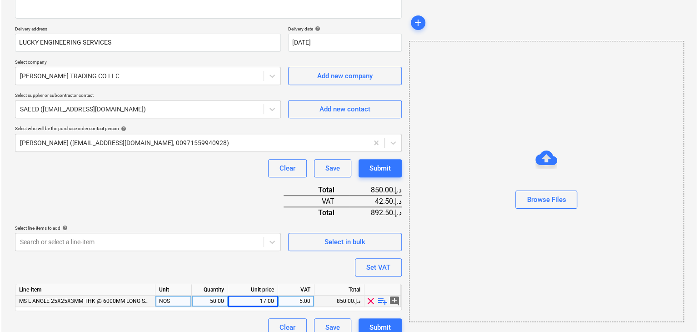
scroll to position [155, 0]
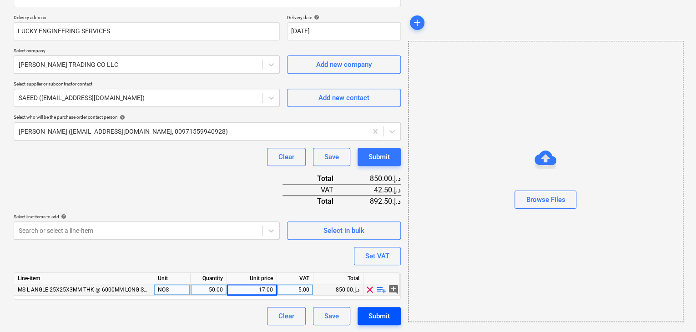
click at [374, 315] on div "Submit" at bounding box center [378, 316] width 21 height 12
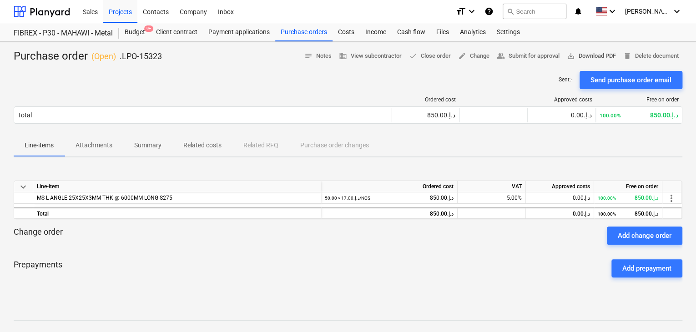
click at [592, 56] on span "save_alt Download PDF" at bounding box center [590, 56] width 49 height 10
